Goal: Use online tool/utility: Utilize a website feature to perform a specific function

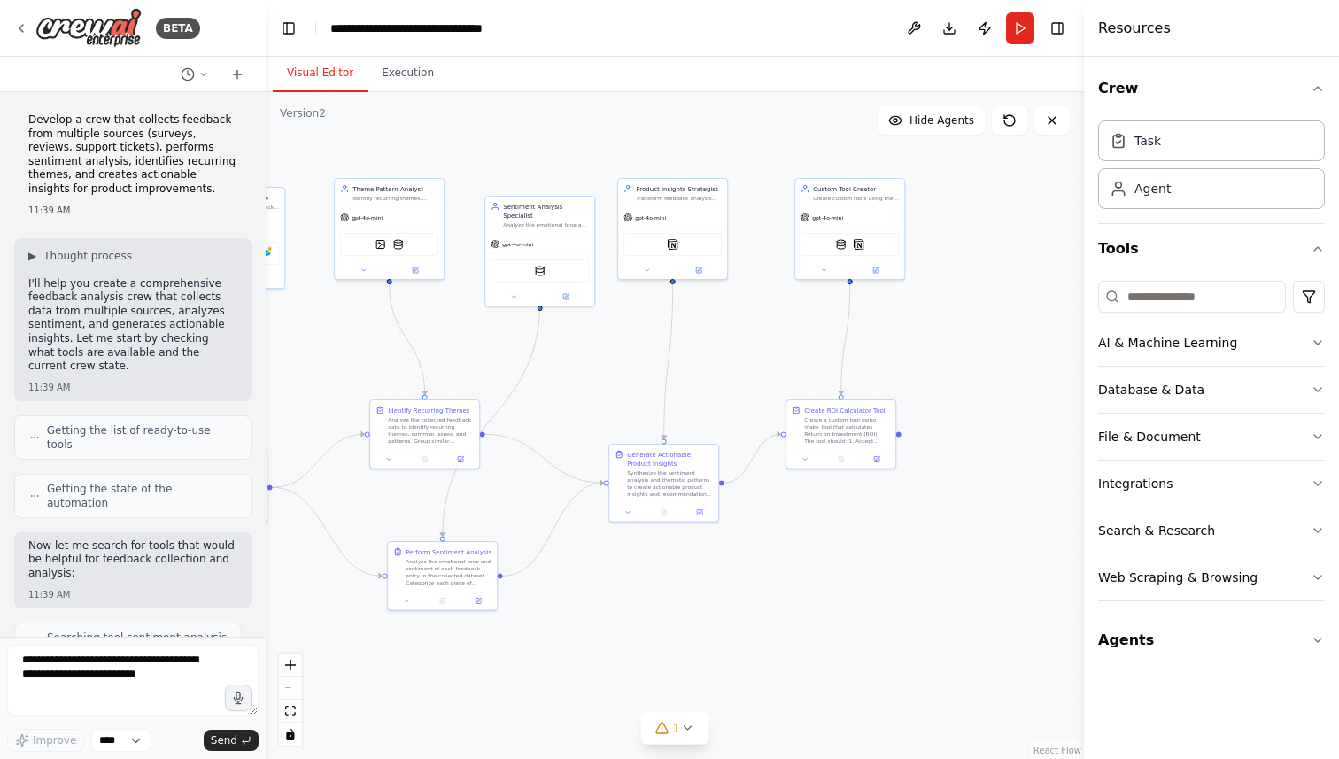
scroll to position [12822, 0]
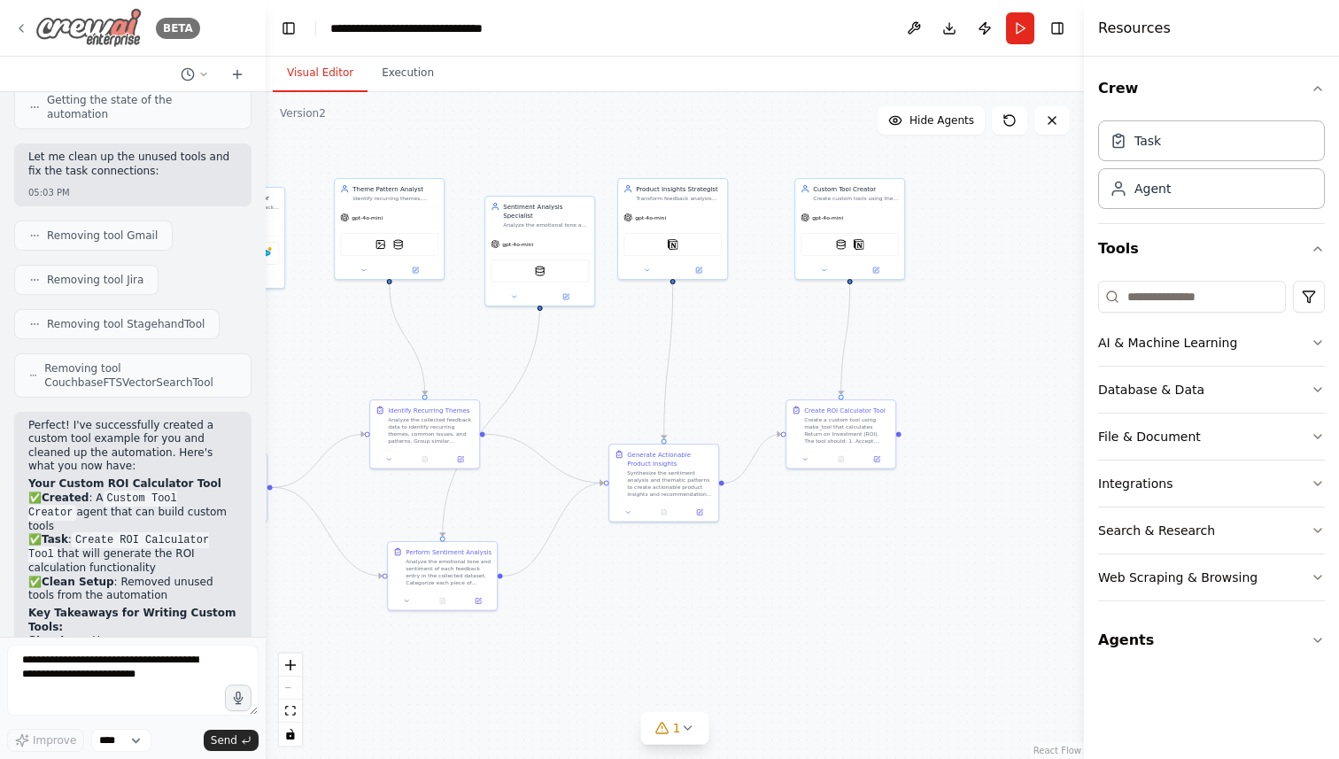
click at [24, 30] on icon at bounding box center [21, 28] width 14 height 14
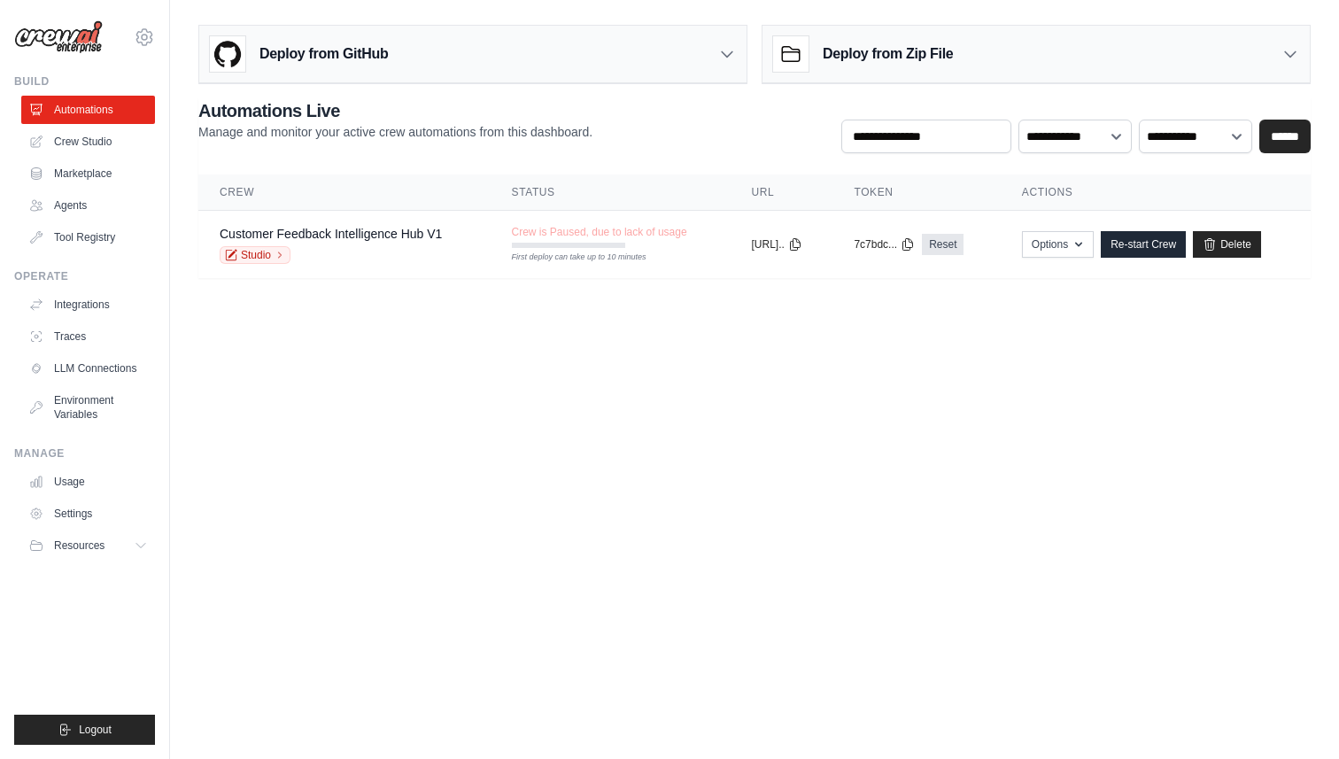
click at [984, 355] on body "sarthak8696@gmail.com Settings Build Automations Crew Studio GitHub" at bounding box center [669, 379] width 1339 height 759
click at [74, 143] on link "Crew Studio" at bounding box center [90, 141] width 134 height 28
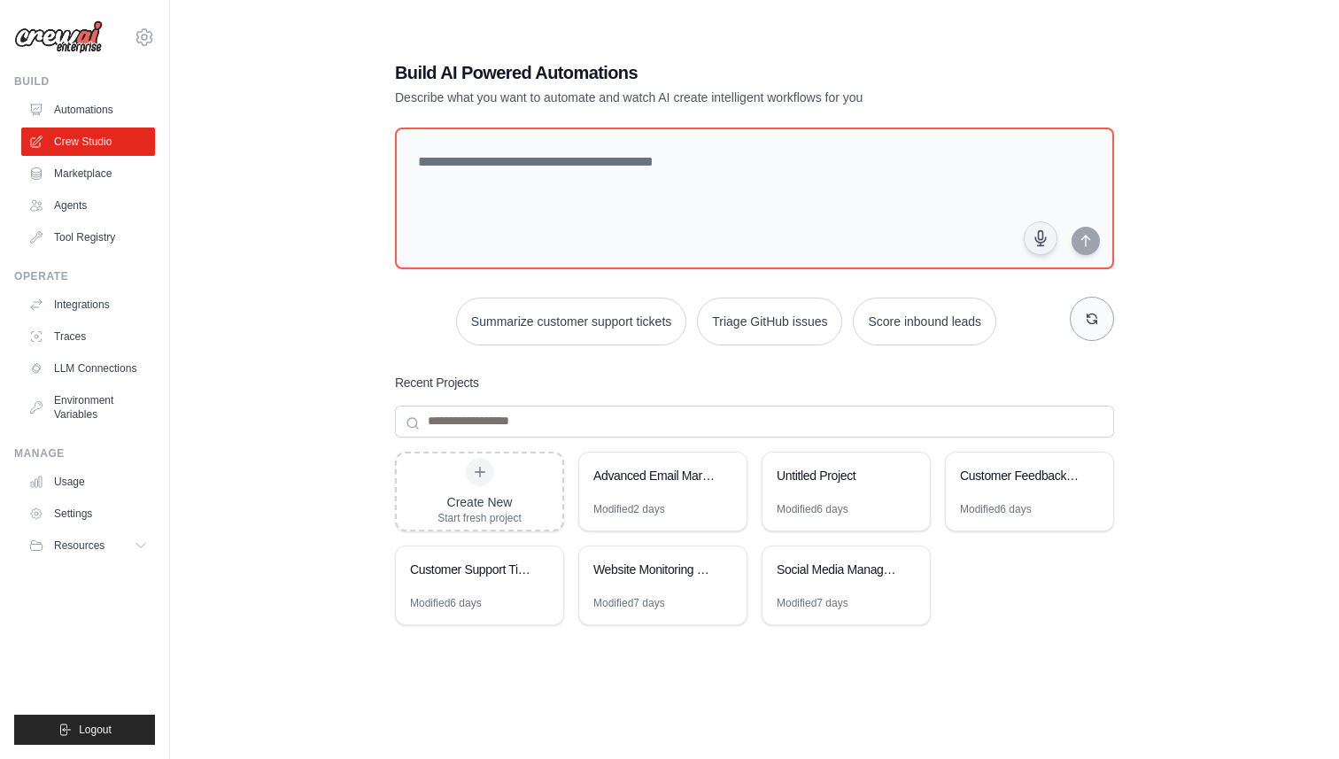
click at [1088, 327] on button "button" at bounding box center [1092, 319] width 44 height 44
click at [844, 344] on button "Process invoices automatically" at bounding box center [943, 321] width 199 height 48
type textarea "**********"
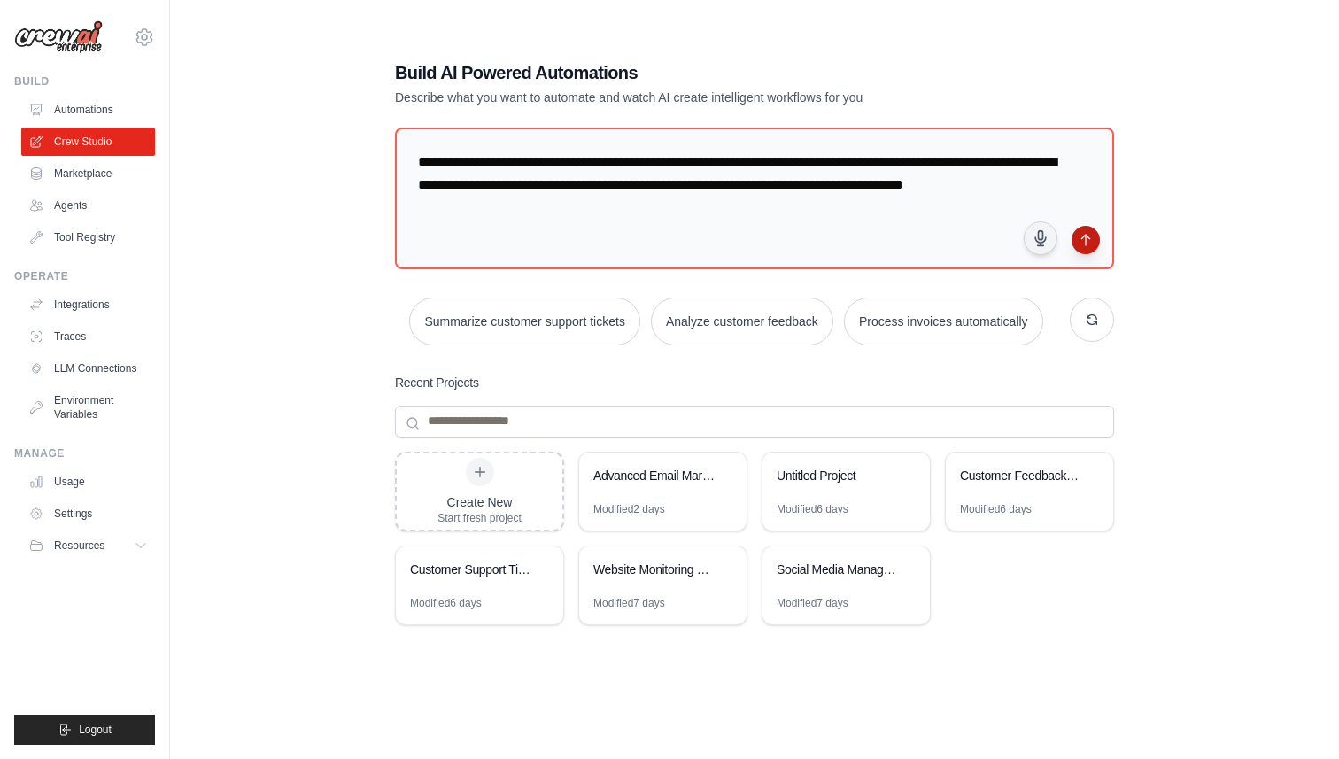
click at [1087, 233] on icon "submit" at bounding box center [1085, 240] width 14 height 14
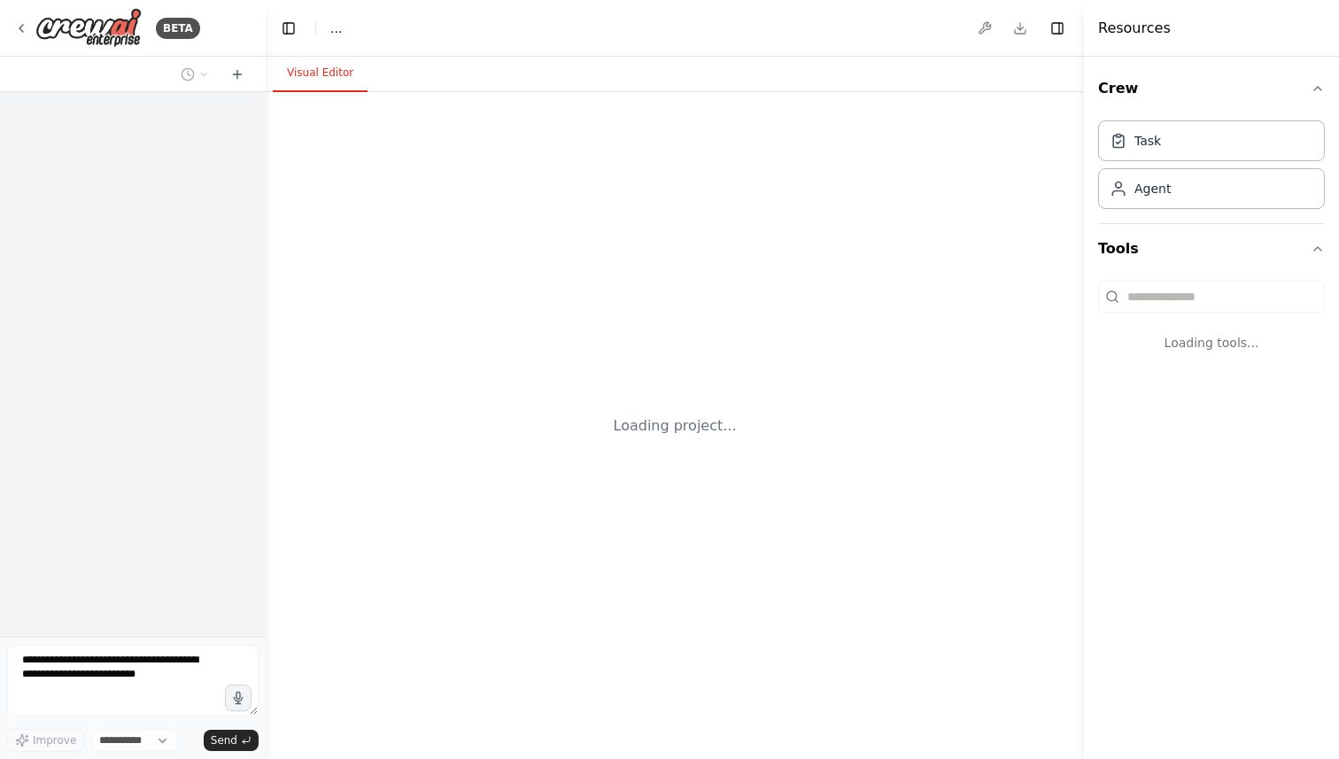
select select "****"
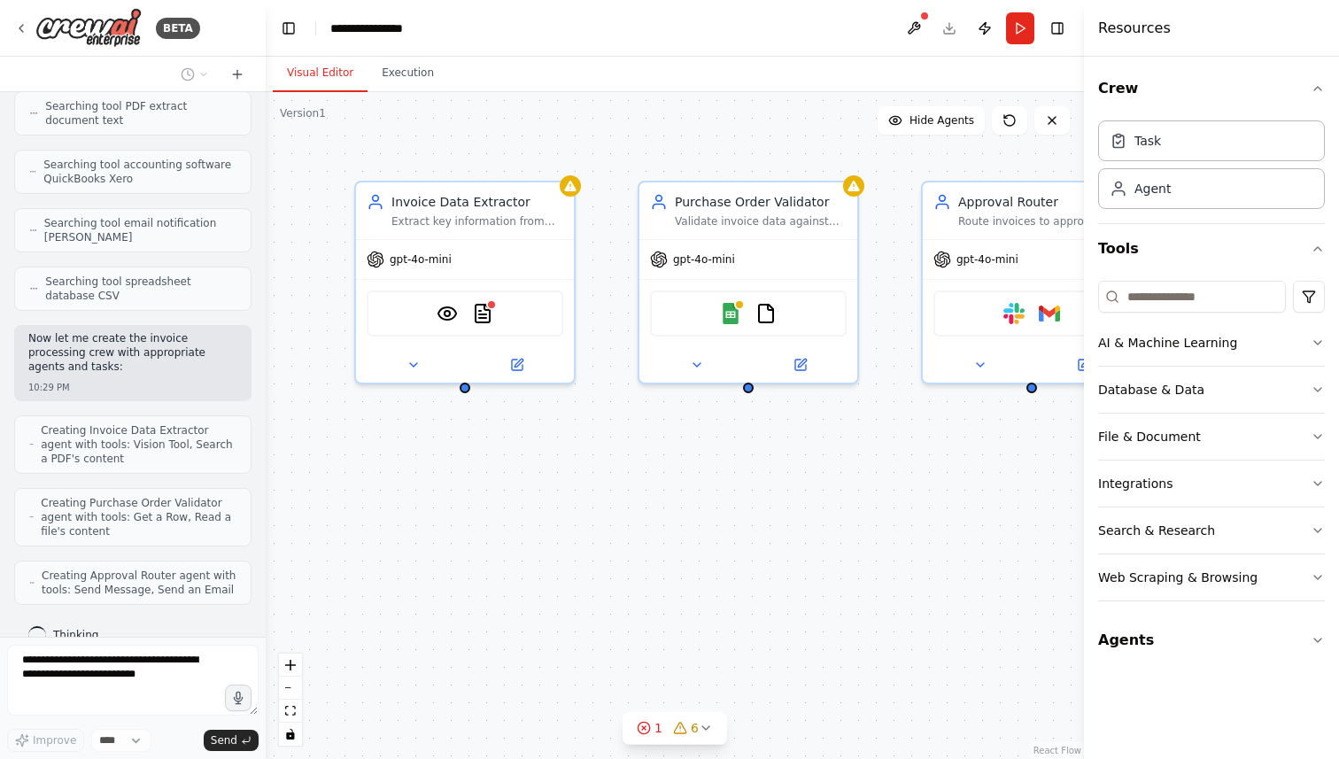
scroll to position [489, 0]
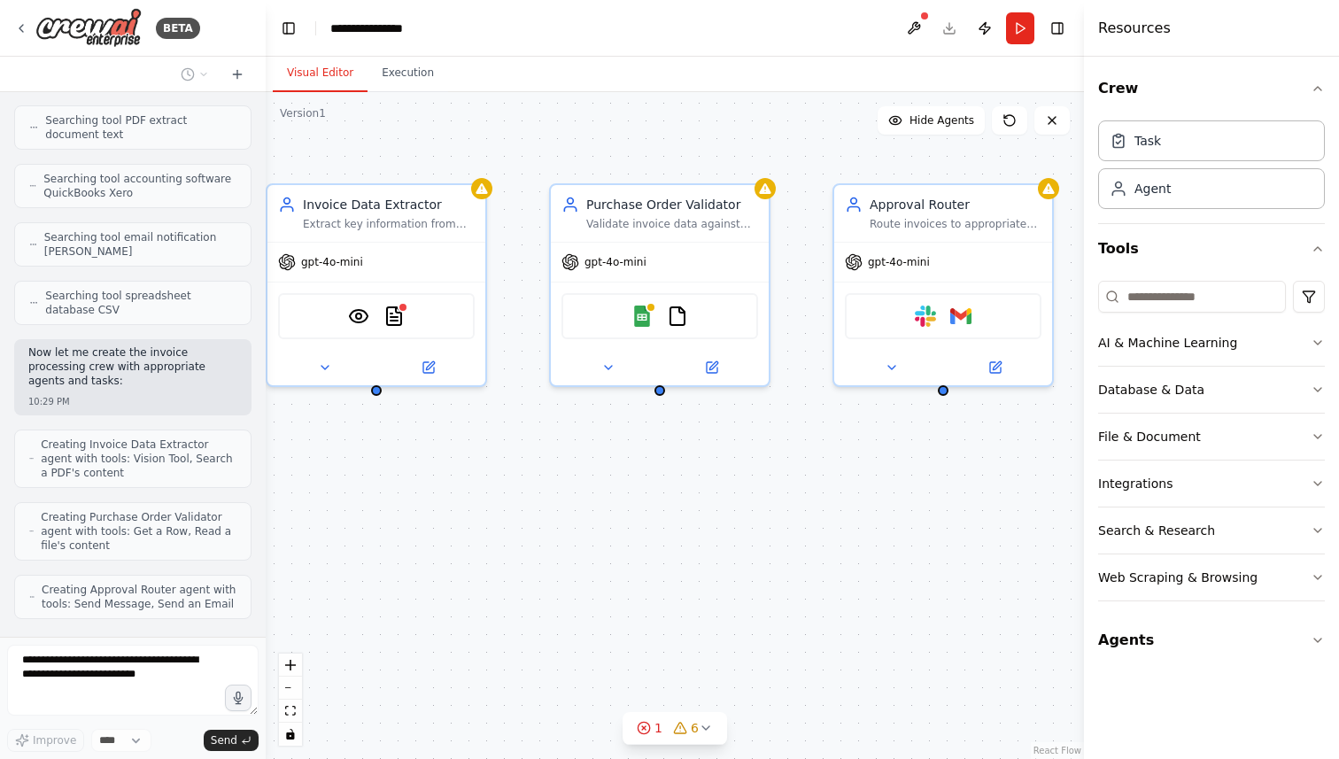
drag, startPoint x: 891, startPoint y: 490, endPoint x: 802, endPoint y: 491, distance: 88.6
click at [802, 491] on div "Invoice Data Extractor Extract key information from invoice documents including…" at bounding box center [675, 425] width 818 height 667
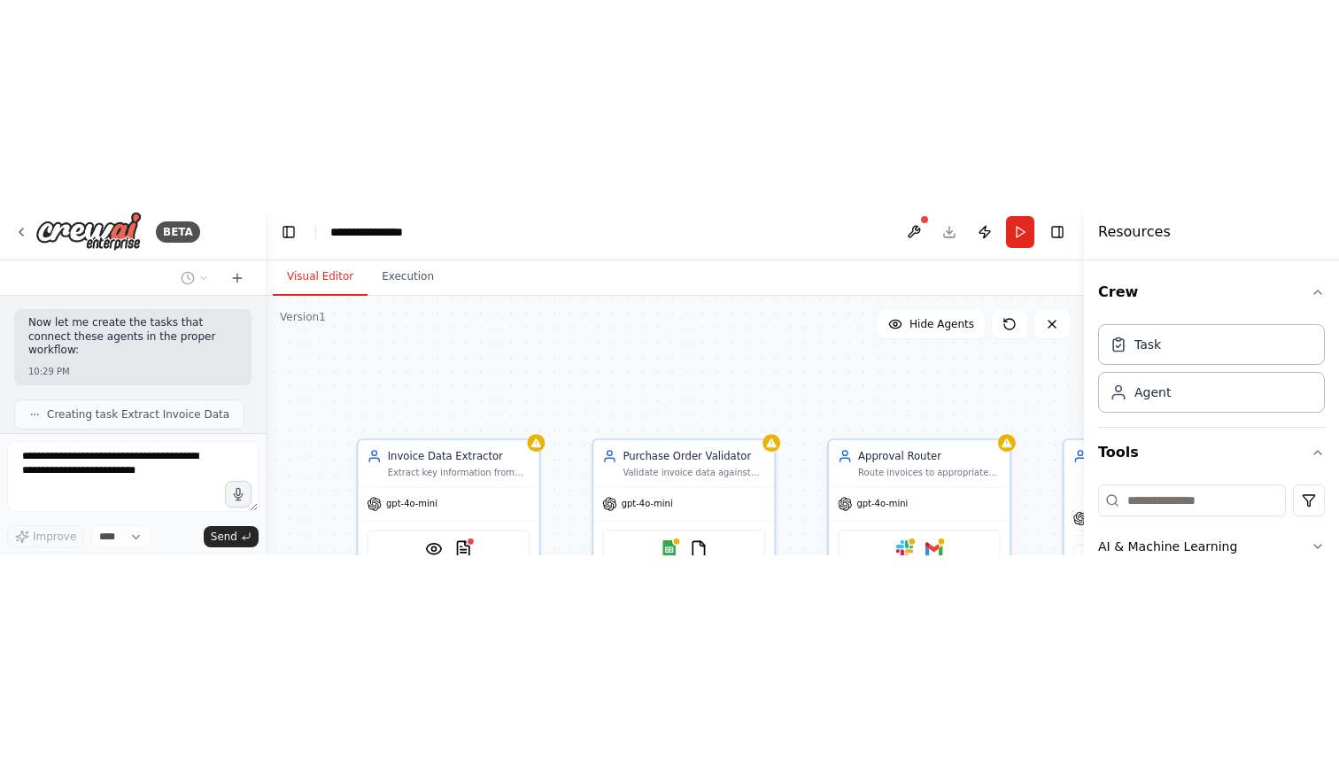
scroll to position [682, 0]
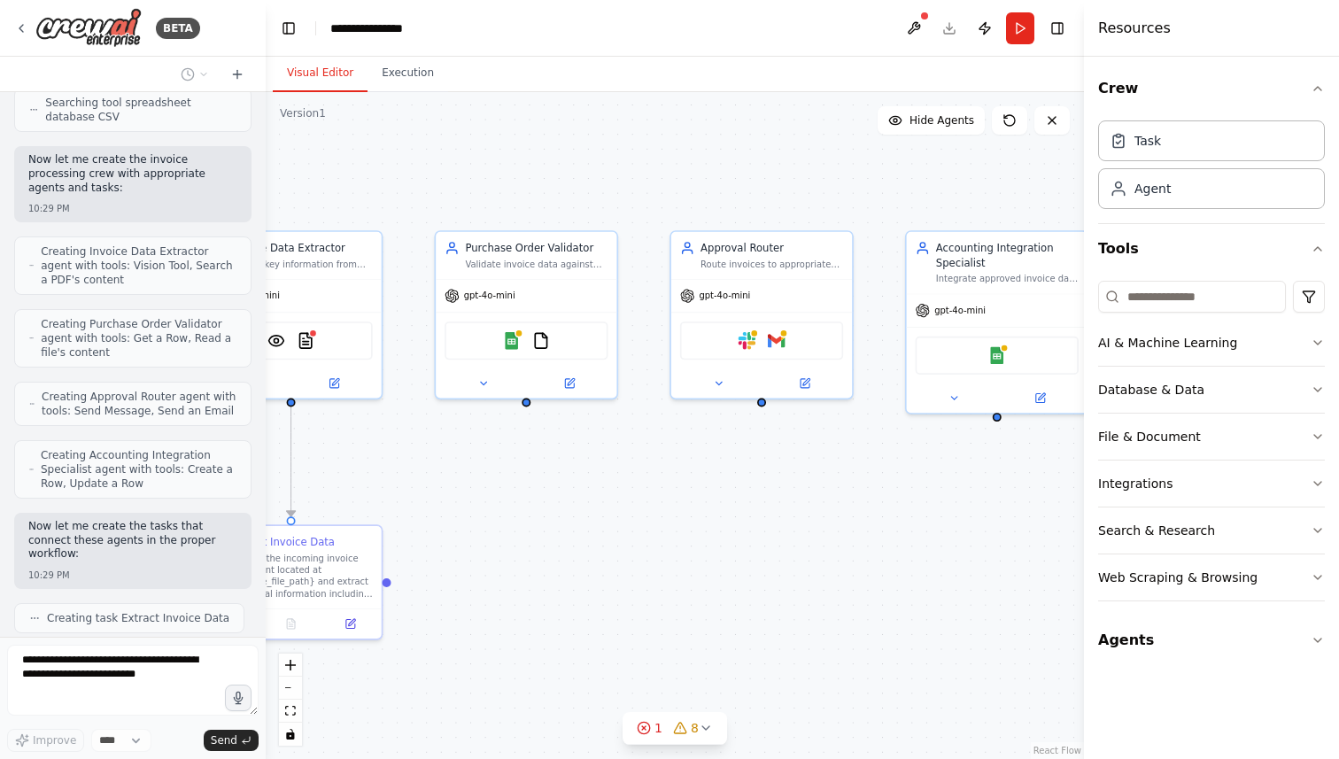
drag, startPoint x: 894, startPoint y: 530, endPoint x: 737, endPoint y: 526, distance: 157.7
click at [737, 526] on div ".deletable-edge-delete-btn { width: 20px; height: 20px; border: 0px solid #ffff…" at bounding box center [675, 425] width 818 height 667
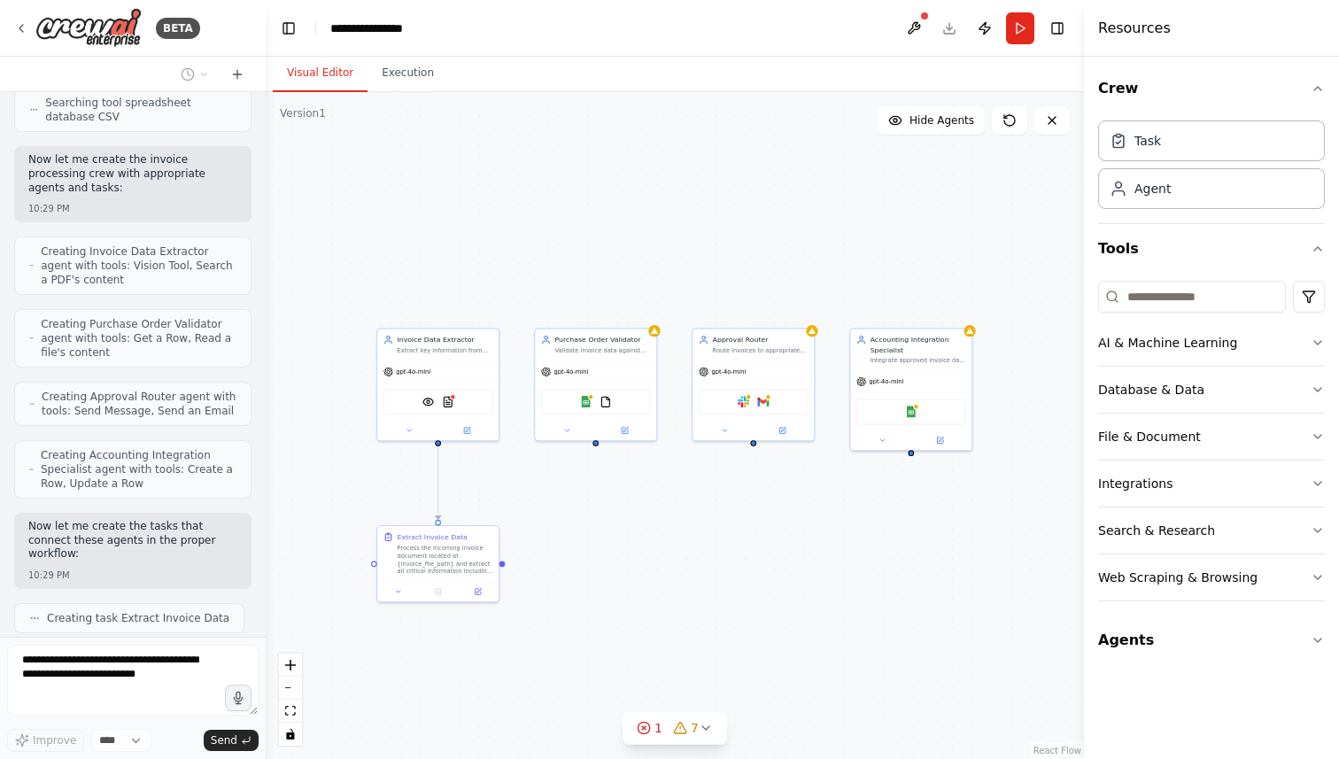
scroll to position [740, 0]
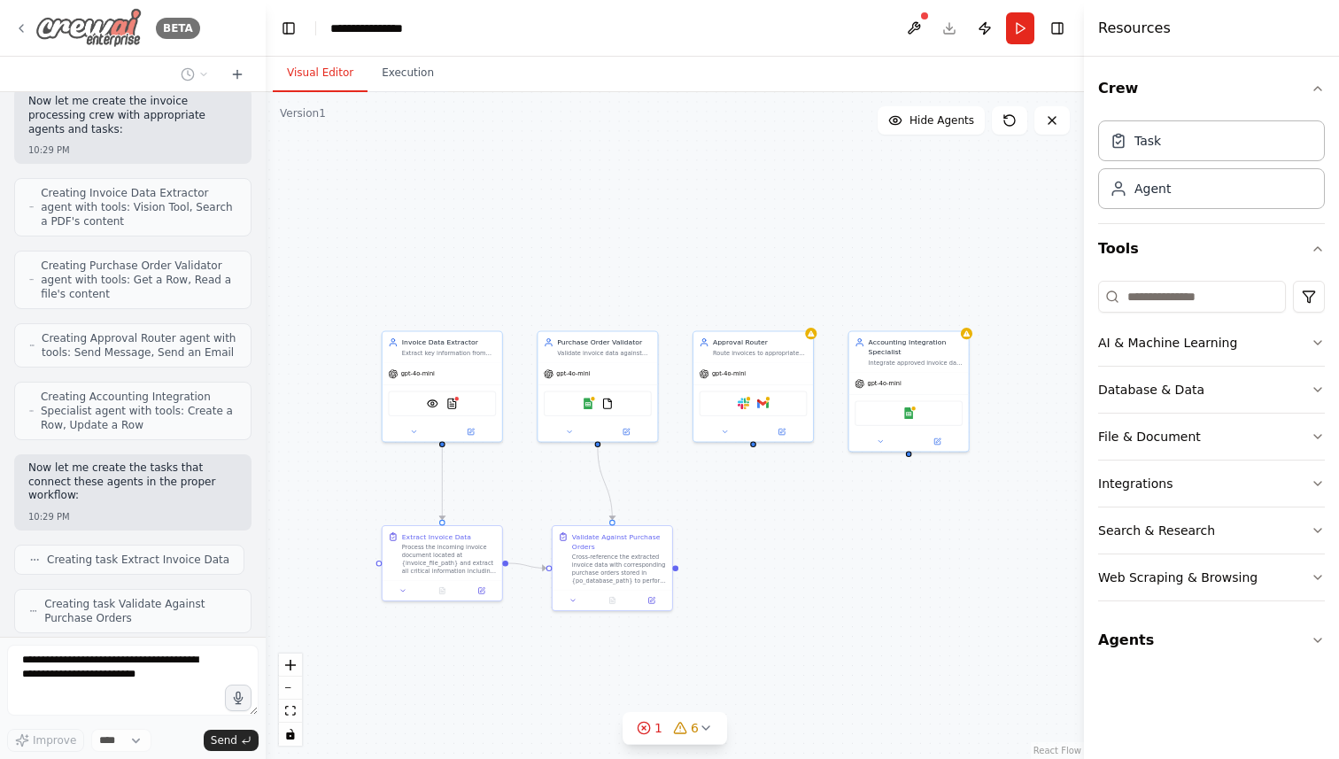
click at [16, 28] on icon at bounding box center [21, 28] width 14 height 14
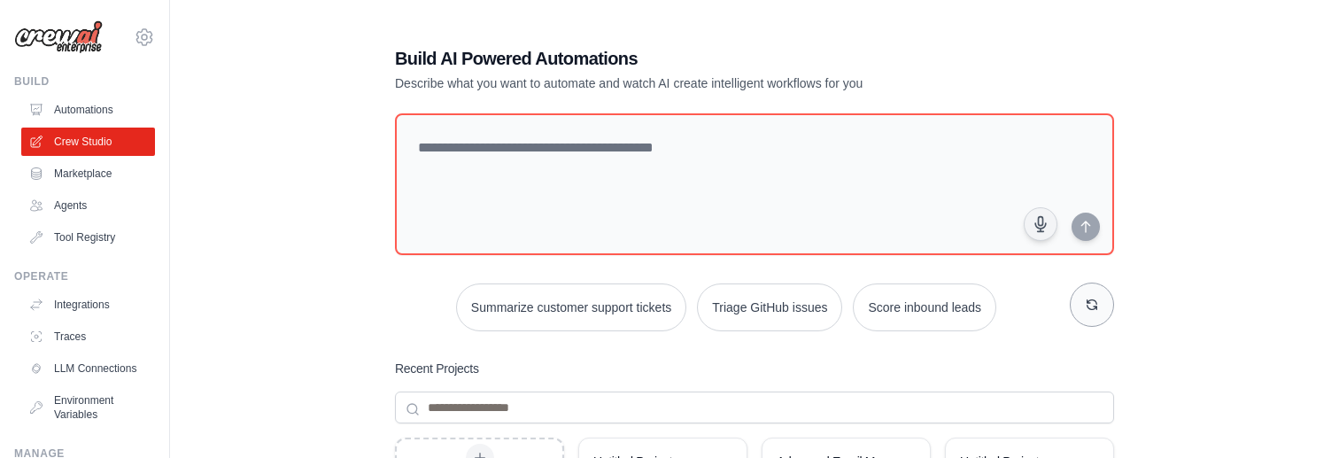
click at [1078, 308] on button "button" at bounding box center [1092, 304] width 44 height 44
click at [1090, 307] on icon "button" at bounding box center [1092, 304] width 14 height 14
click at [709, 315] on button "Triage GitHub issues" at bounding box center [714, 306] width 145 height 48
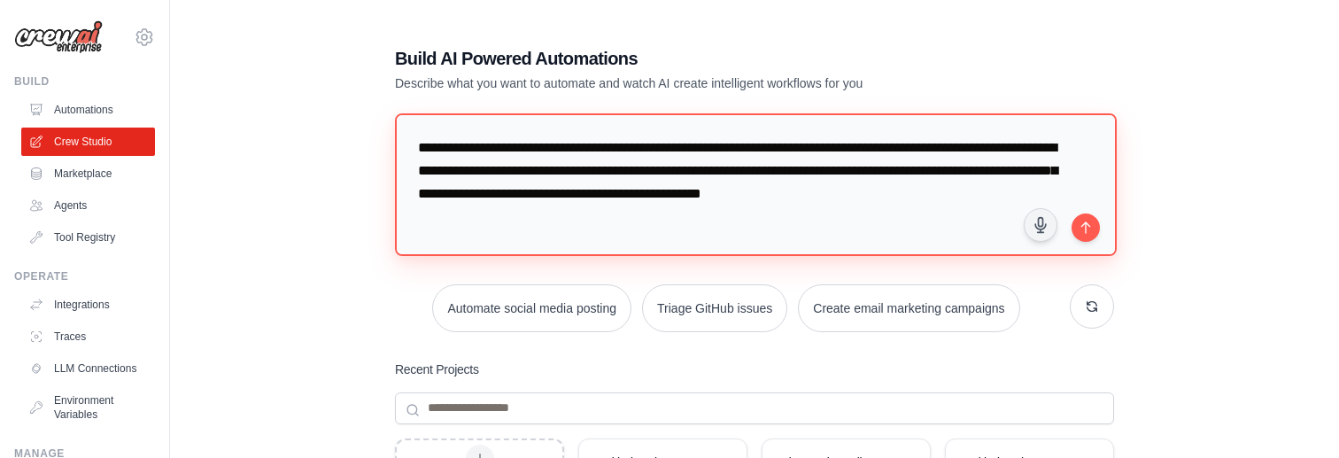
click at [884, 223] on textarea "**********" at bounding box center [756, 184] width 722 height 143
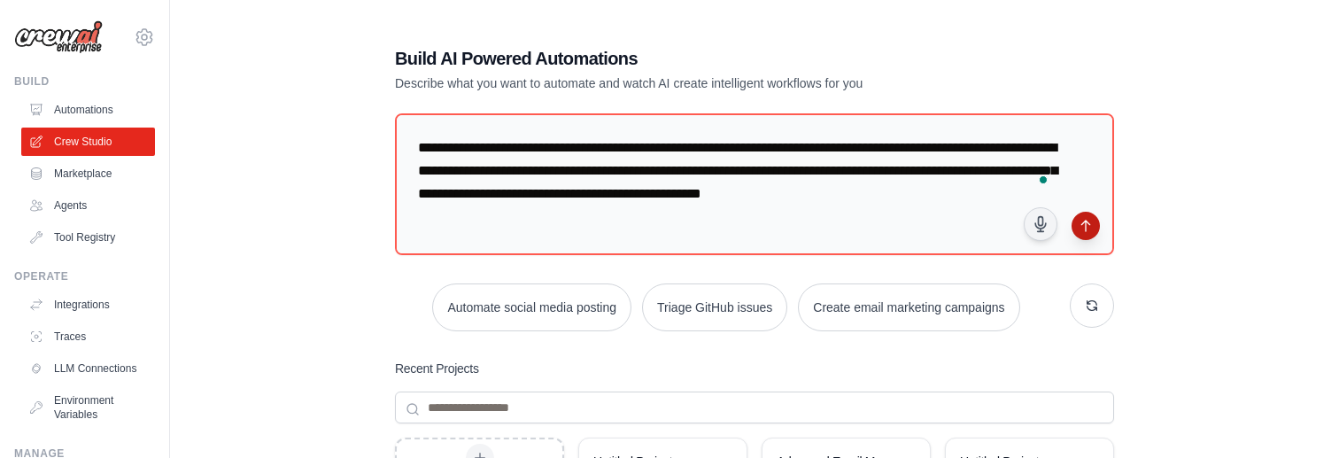
click at [1082, 226] on icon "submit" at bounding box center [1085, 226] width 14 height 14
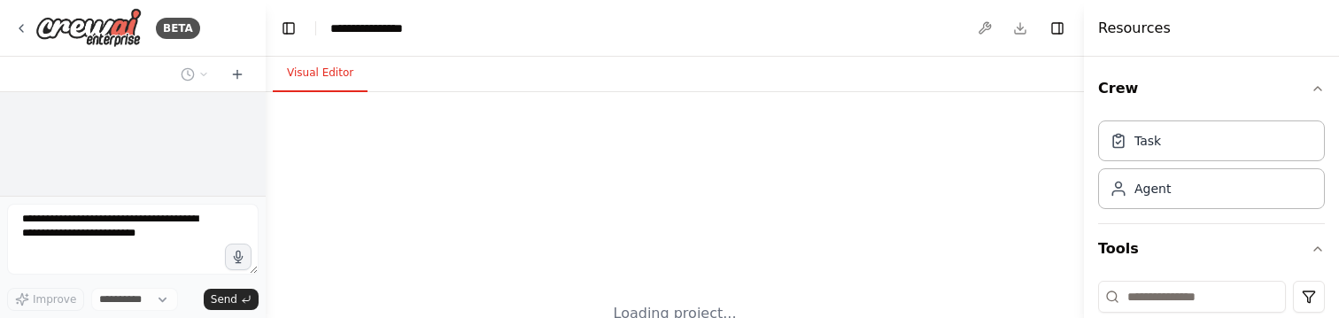
select select "****"
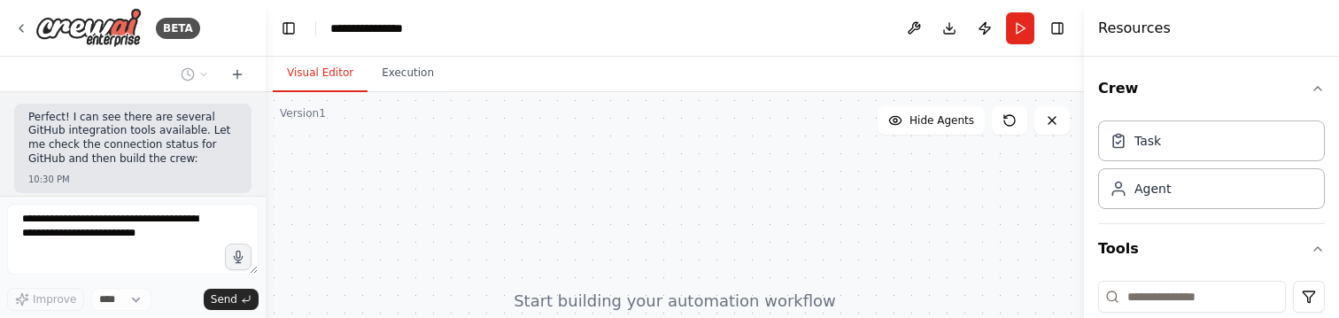
scroll to position [869, 0]
drag, startPoint x: 203, startPoint y: 157, endPoint x: 87, endPoint y: 157, distance: 116.0
click at [87, 220] on span "Checking connection of GitHub" at bounding box center [129, 227] width 165 height 14
copy span "g connection of GitHub"
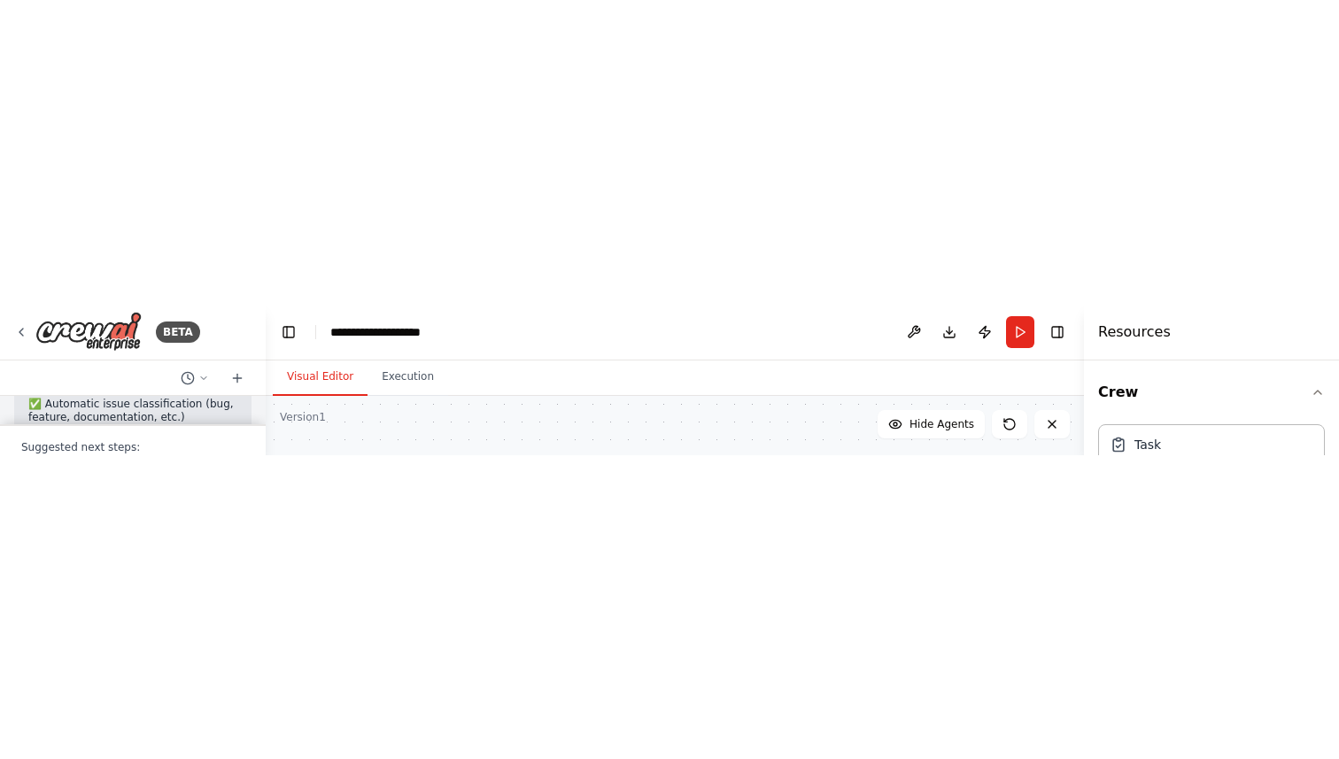
scroll to position [2784, 0]
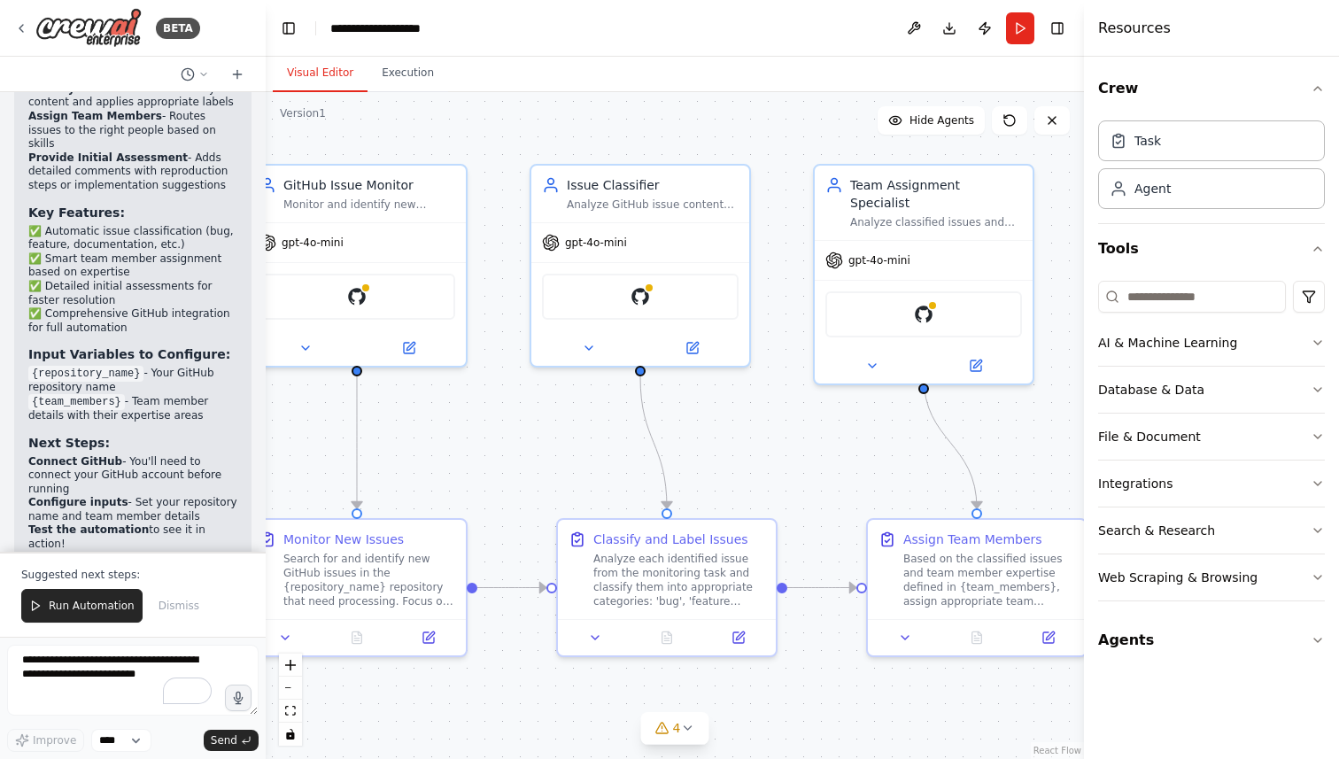
drag, startPoint x: 680, startPoint y: 476, endPoint x: 563, endPoint y: 456, distance: 118.6
click at [563, 456] on div ".deletable-edge-delete-btn { width: 20px; height: 20px; border: 0px solid #ffff…" at bounding box center [675, 425] width 818 height 667
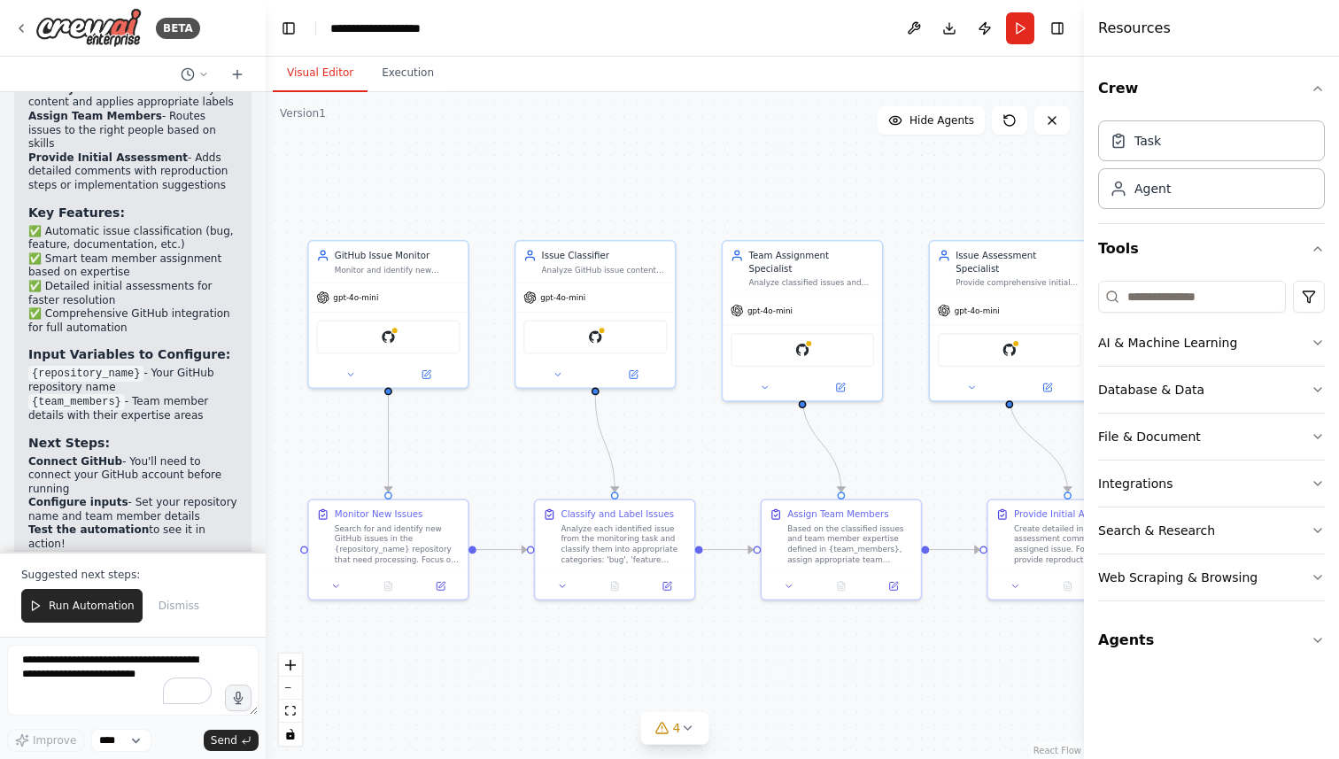
drag, startPoint x: 728, startPoint y: 438, endPoint x: 637, endPoint y: 438, distance: 90.3
click at [637, 438] on div ".deletable-edge-delete-btn { width: 20px; height: 20px; border: 0px solid #ffff…" at bounding box center [675, 425] width 818 height 667
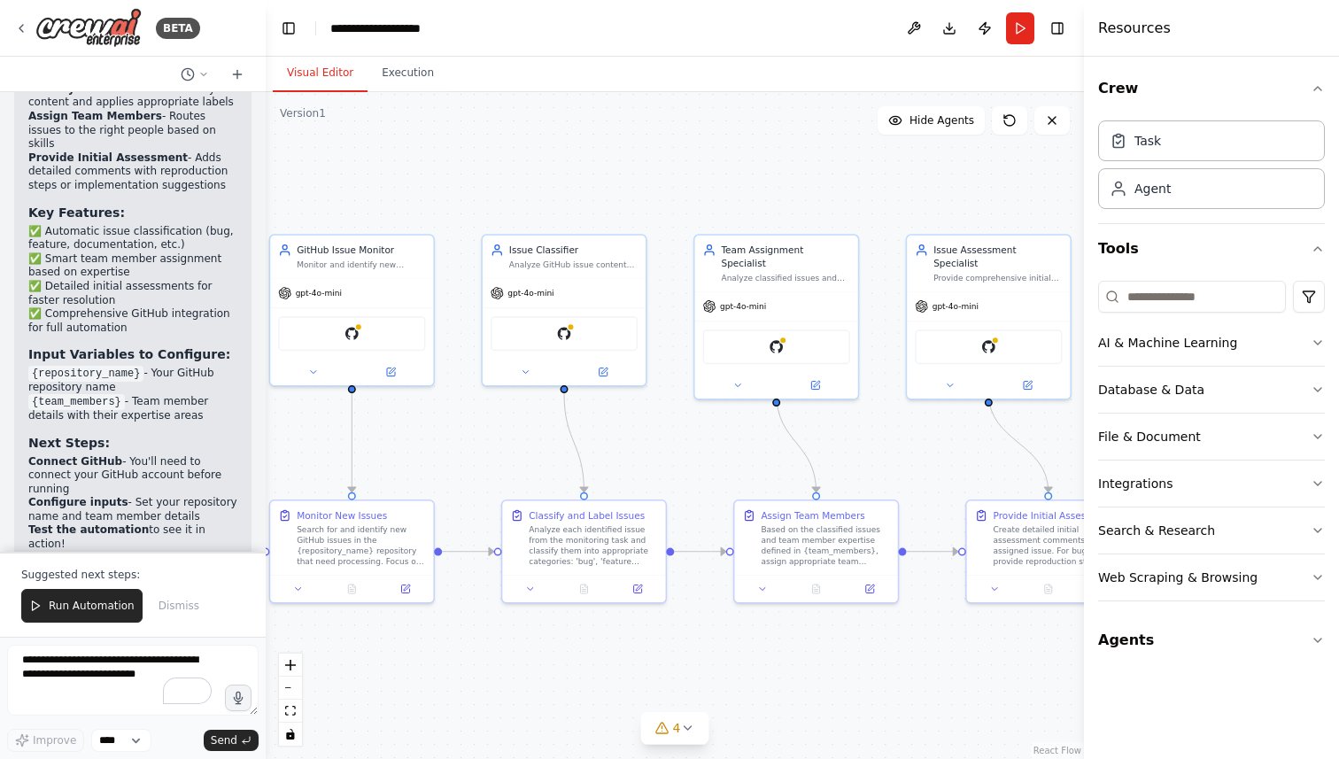
drag, startPoint x: 619, startPoint y: 436, endPoint x: 664, endPoint y: 436, distance: 45.2
click at [664, 436] on div ".deletable-edge-delete-btn { width: 20px; height: 20px; border: 0px solid #ffff…" at bounding box center [675, 425] width 818 height 667
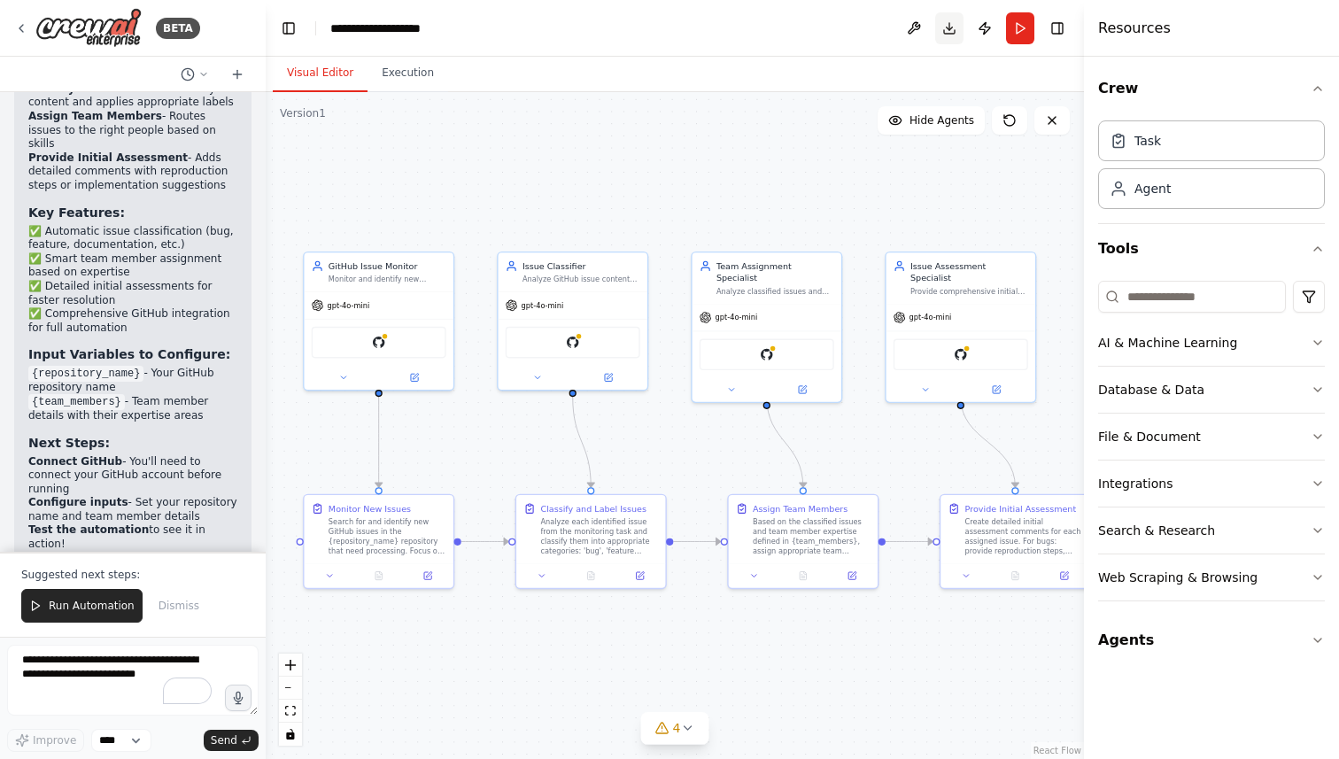
click at [949, 34] on button "Download" at bounding box center [949, 28] width 28 height 32
click at [675, 446] on div ".deletable-edge-delete-btn { width: 20px; height: 20px; border: 0px solid #ffff…" at bounding box center [675, 425] width 818 height 667
click at [769, 344] on img at bounding box center [767, 351] width 14 height 14
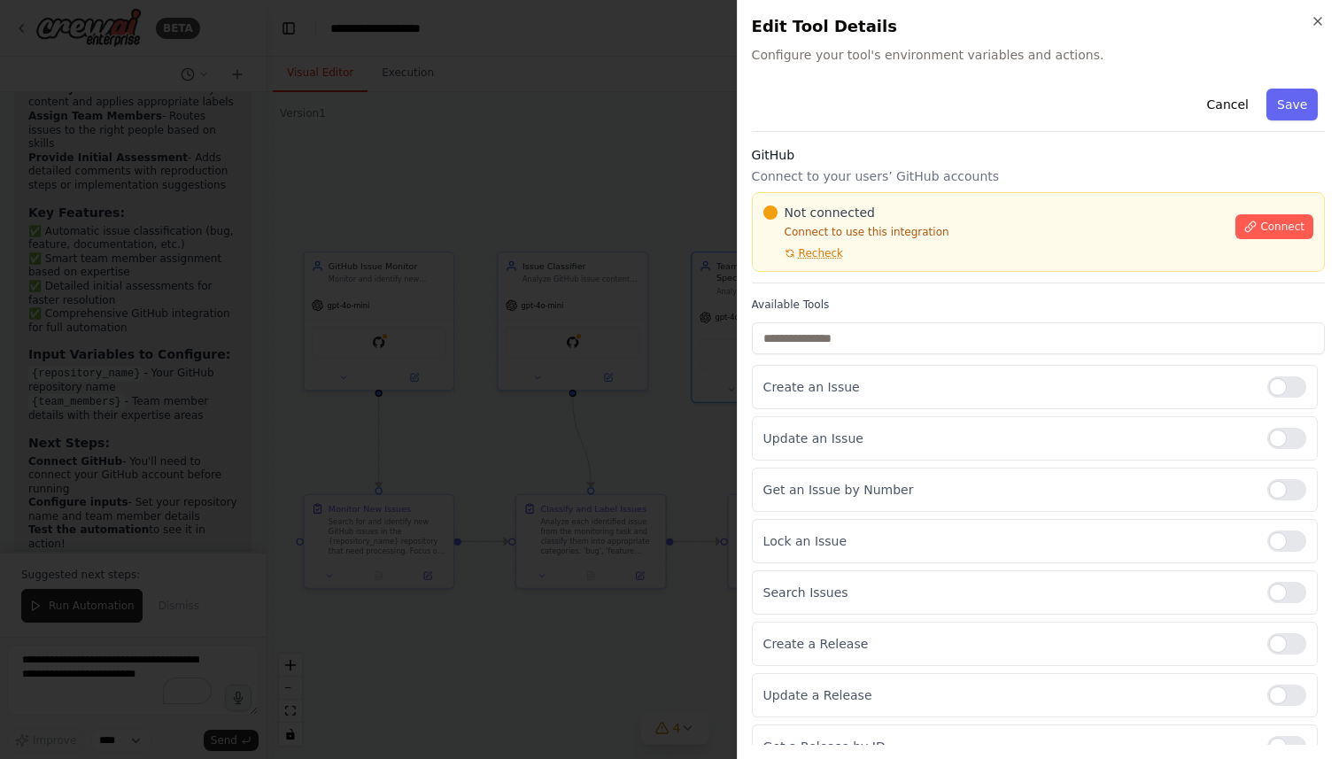
click at [1218, 30] on h2 "Edit Tool Details" at bounding box center [1038, 26] width 573 height 25
click at [1315, 19] on icon "button" at bounding box center [1317, 21] width 7 height 7
